Goal: Information Seeking & Learning: Compare options

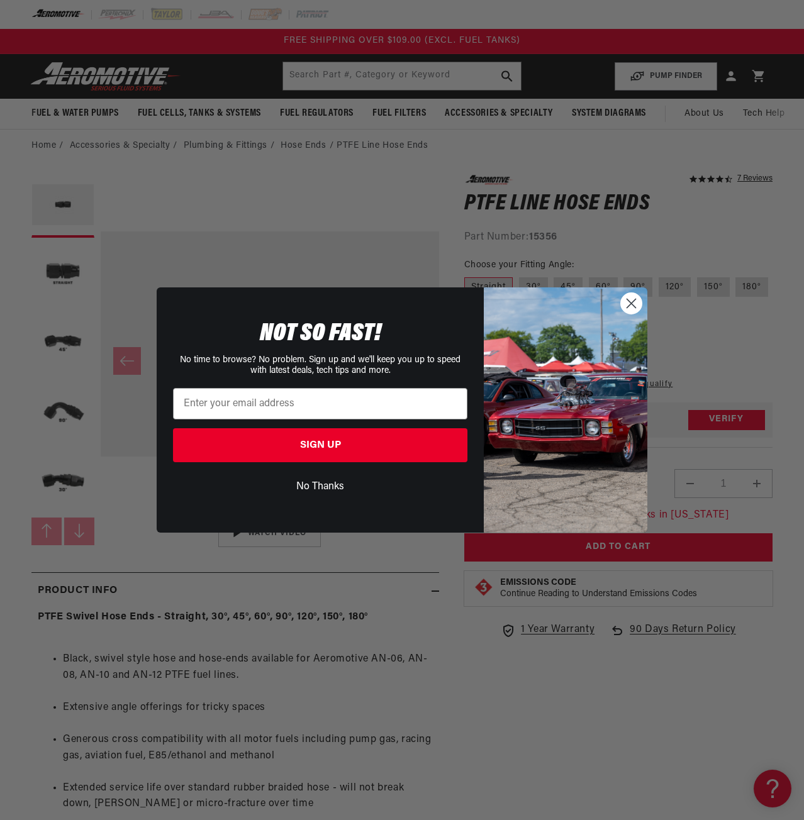
click at [637, 301] on circle "Close dialog" at bounding box center [631, 303] width 21 height 21
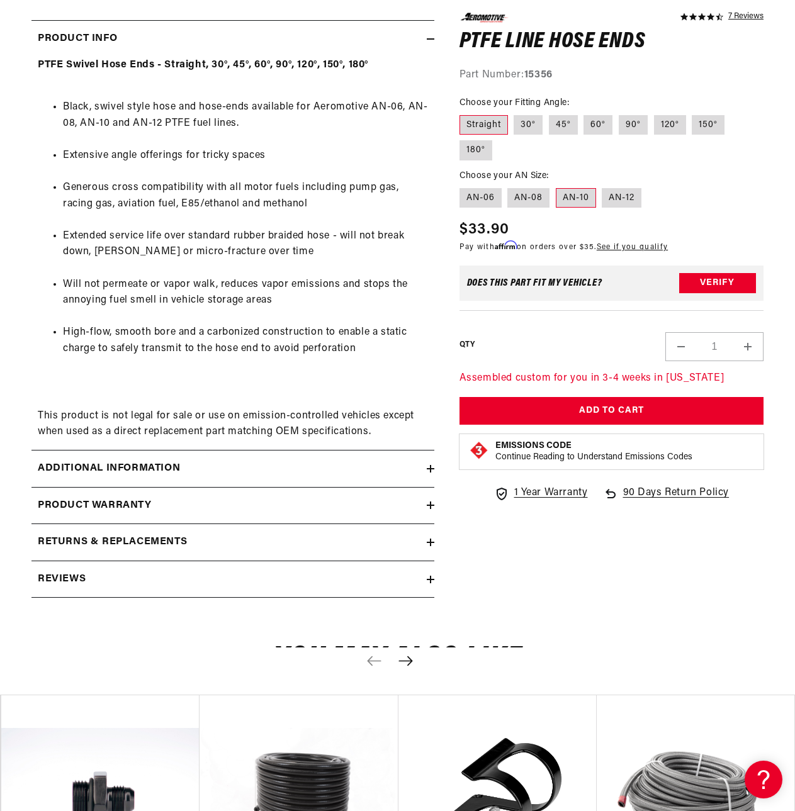
scroll to position [566, 0]
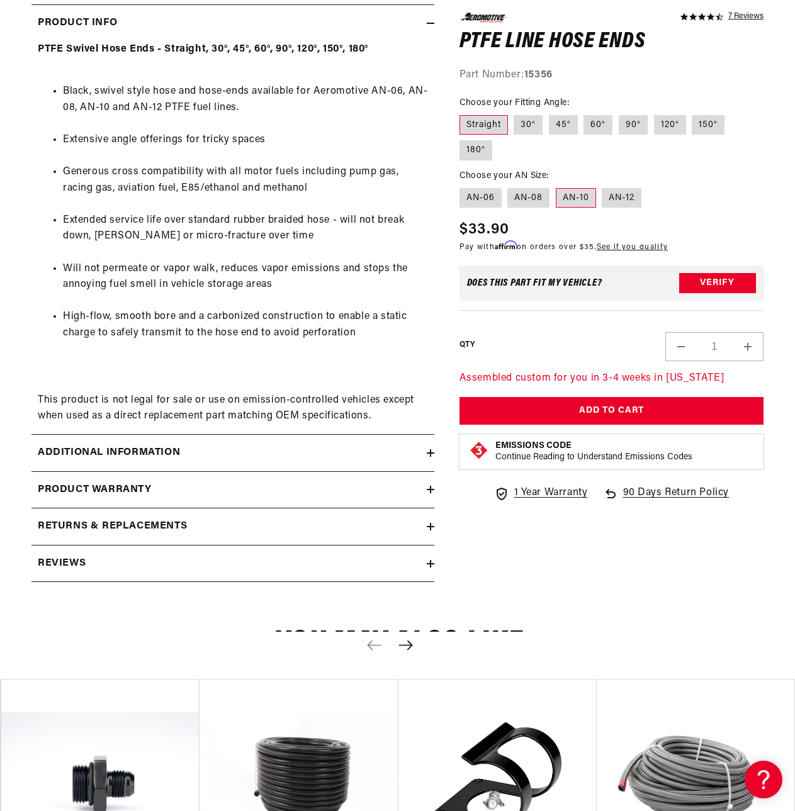
click at [418, 444] on summary "Additional information" at bounding box center [232, 453] width 403 height 36
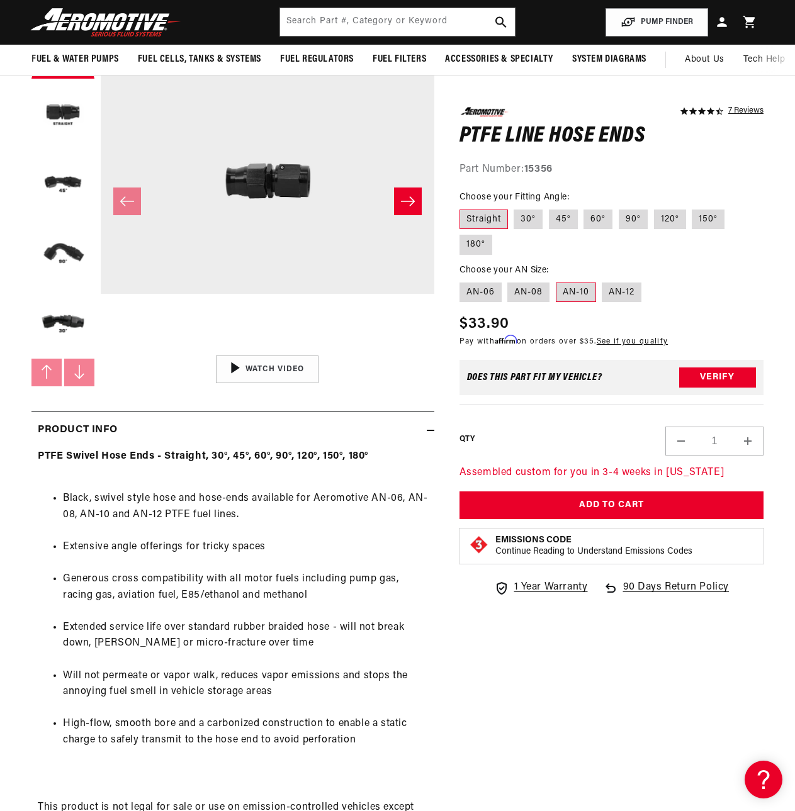
scroll to position [0, 0]
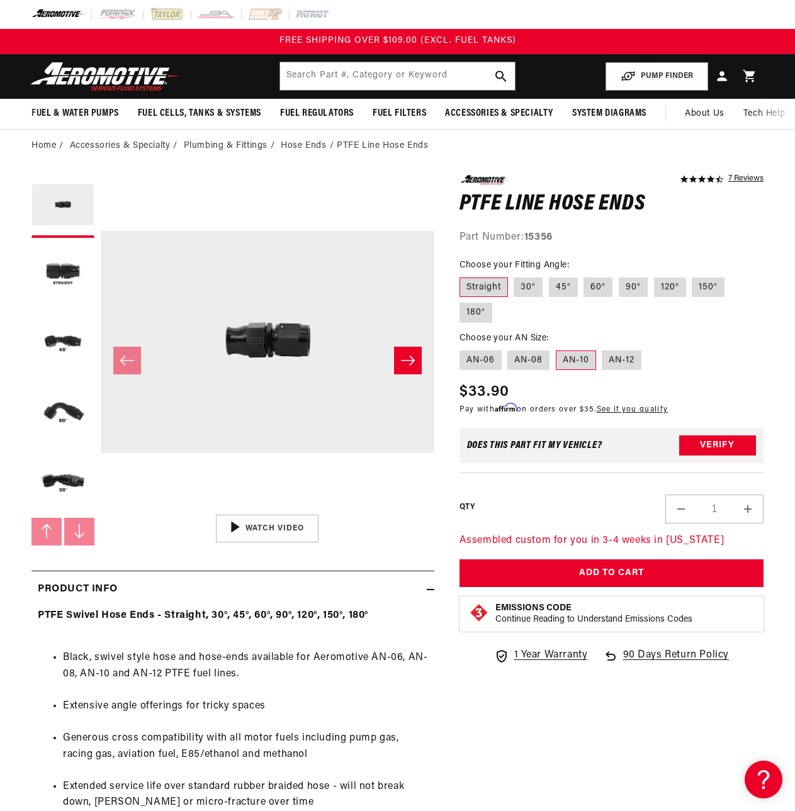
click at [557, 275] on fieldset "Choose your Fitting Angle: Straight 30° 45° 60° 90° 120° 150° 180°" at bounding box center [611, 291] width 304 height 65
click at [557, 281] on label "45°" at bounding box center [563, 287] width 29 height 20
click at [549, 276] on input "45°" at bounding box center [549, 275] width 1 height 1
radio input "true"
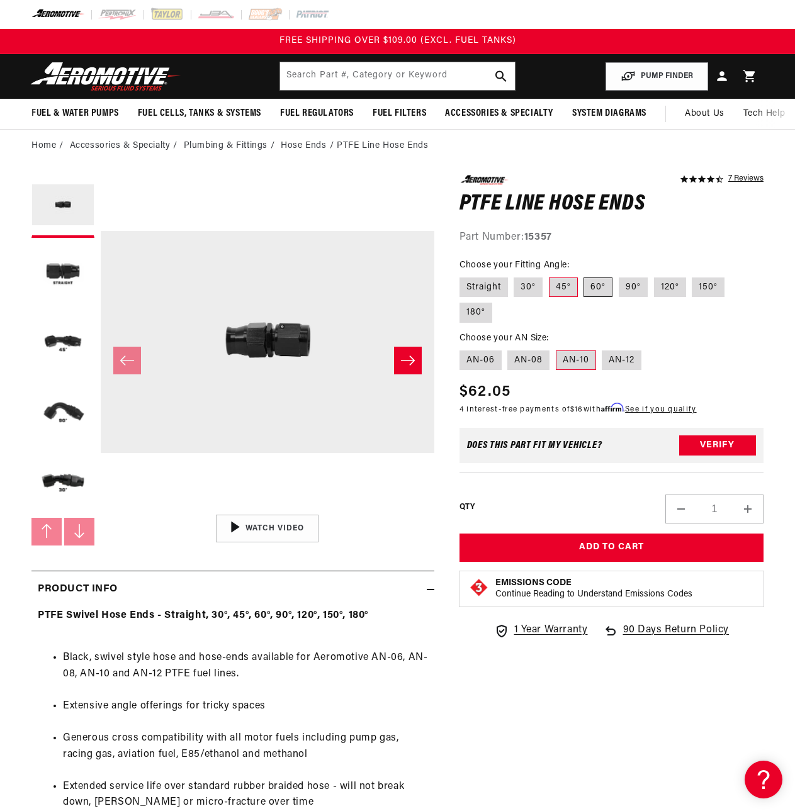
click at [592, 294] on label "60°" at bounding box center [597, 287] width 29 height 20
click at [584, 276] on input "60°" at bounding box center [584, 275] width 1 height 1
radio input "true"
click at [571, 286] on label "45°" at bounding box center [563, 287] width 29 height 20
click at [549, 276] on input "45°" at bounding box center [549, 275] width 1 height 1
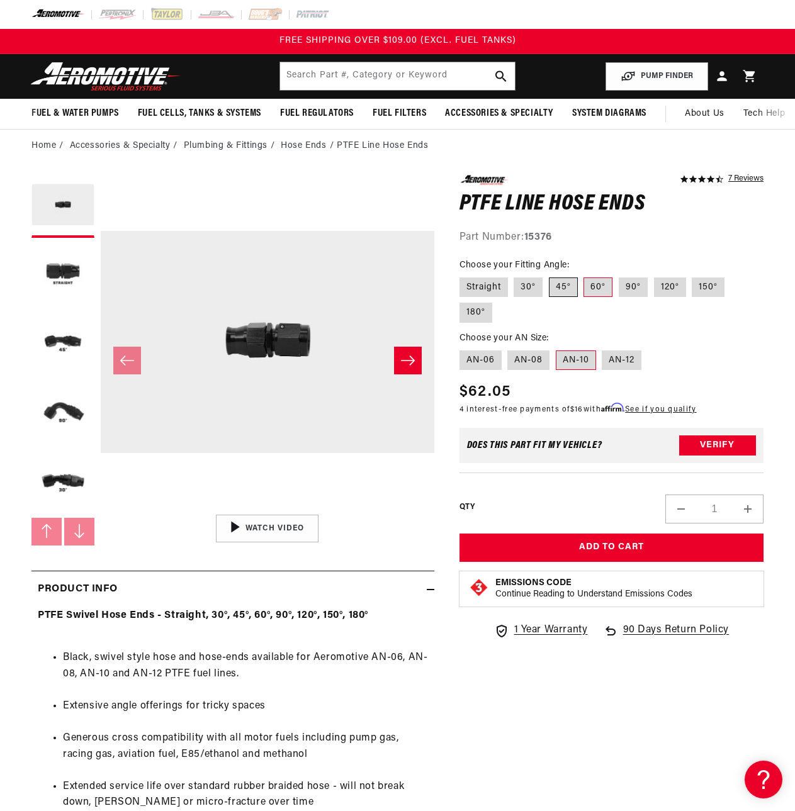
radio input "true"
